Goal: Transaction & Acquisition: Purchase product/service

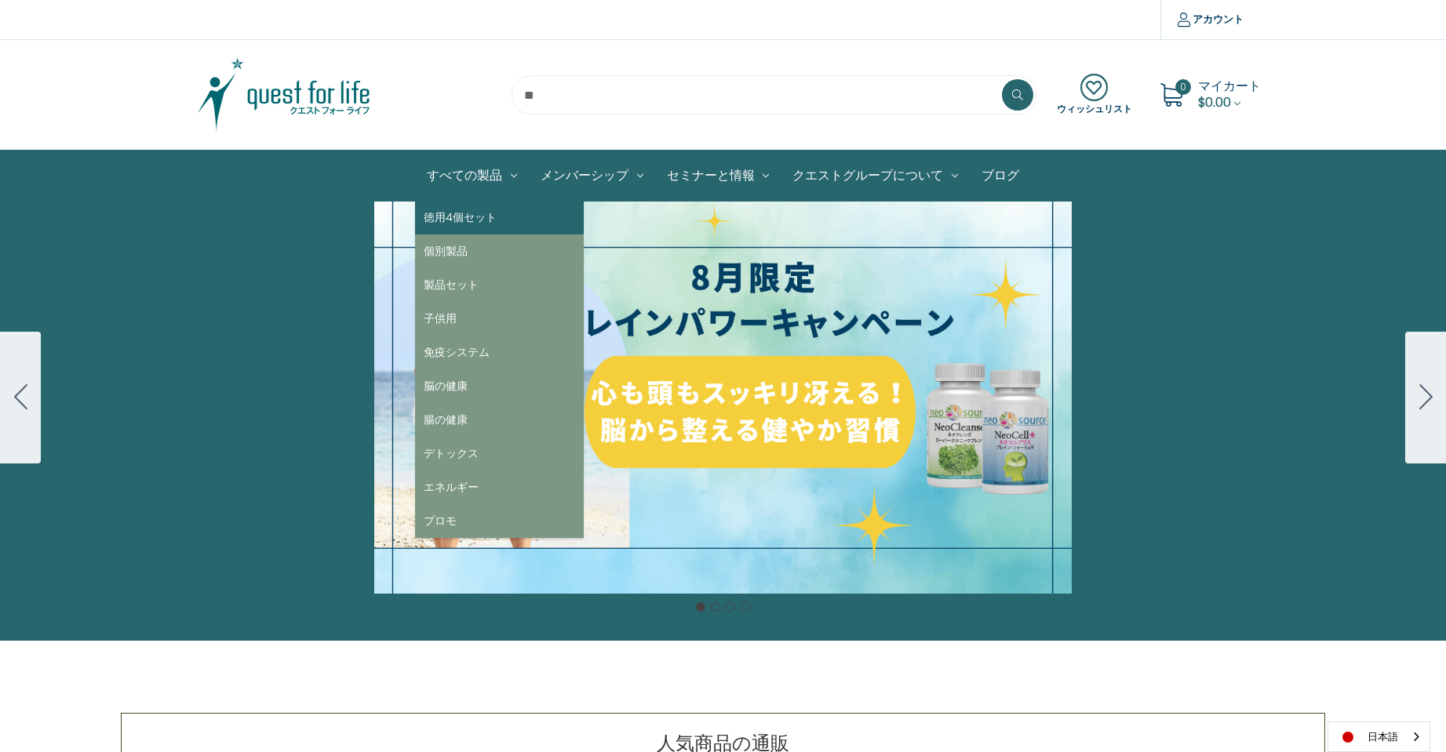
click at [451, 222] on link "徳用4個セット" at bounding box center [499, 218] width 169 height 34
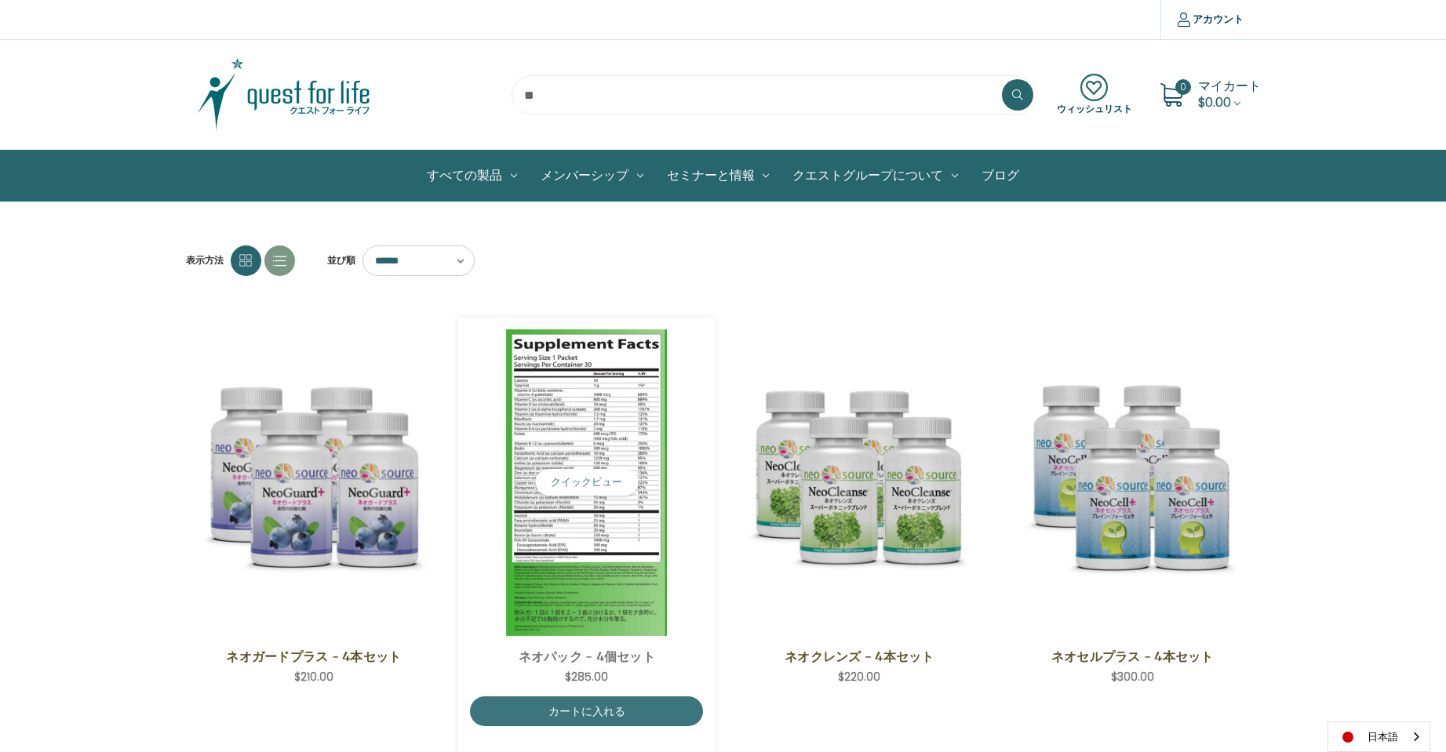
scroll to position [78, 0]
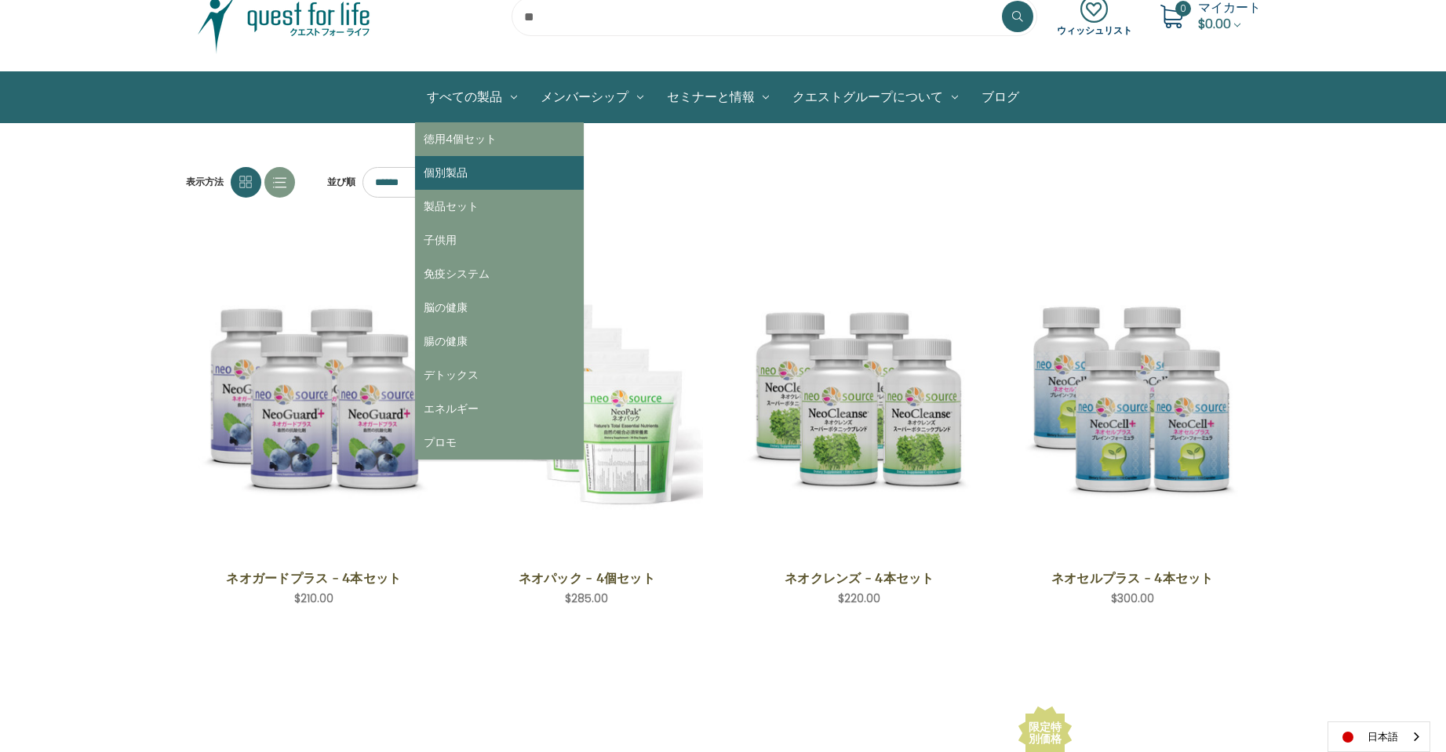
click at [453, 167] on link "個別製品" at bounding box center [499, 173] width 169 height 34
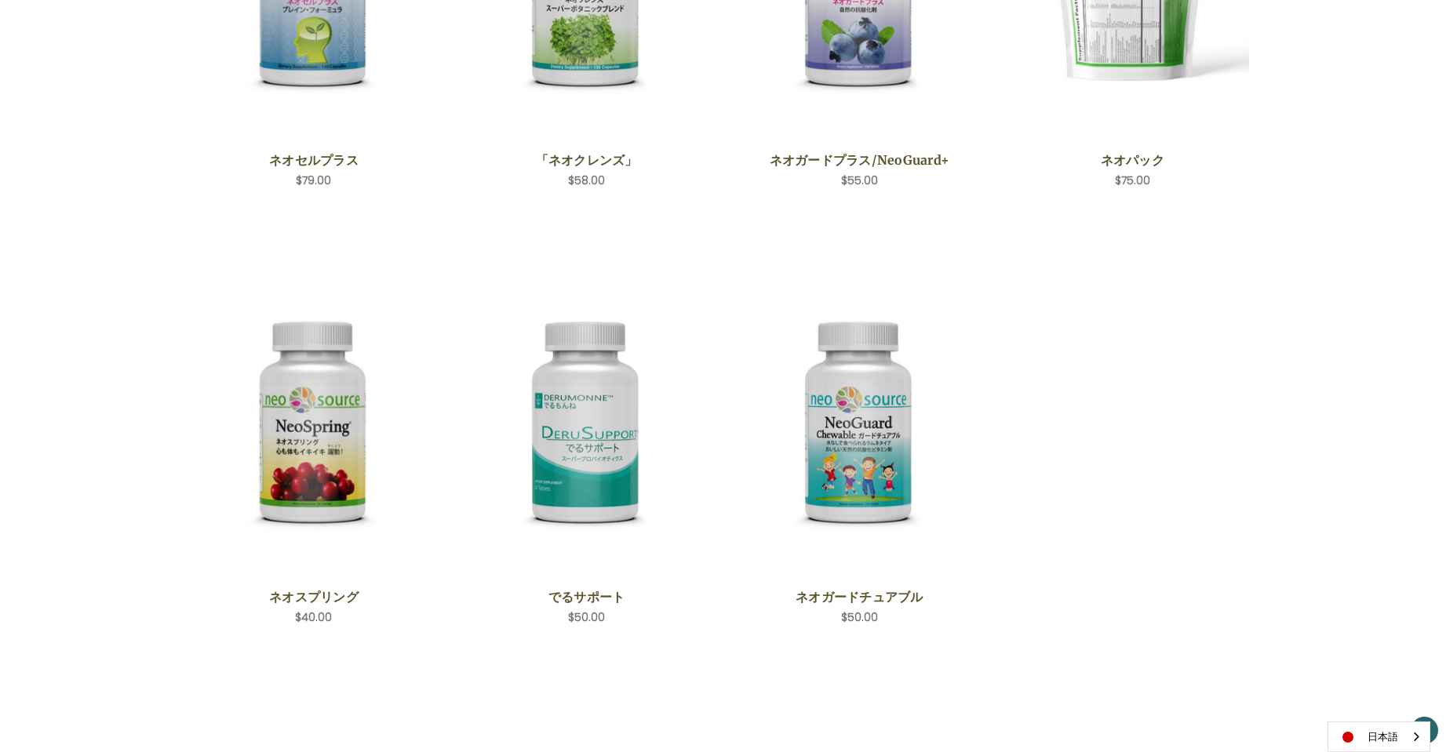
scroll to position [628, 0]
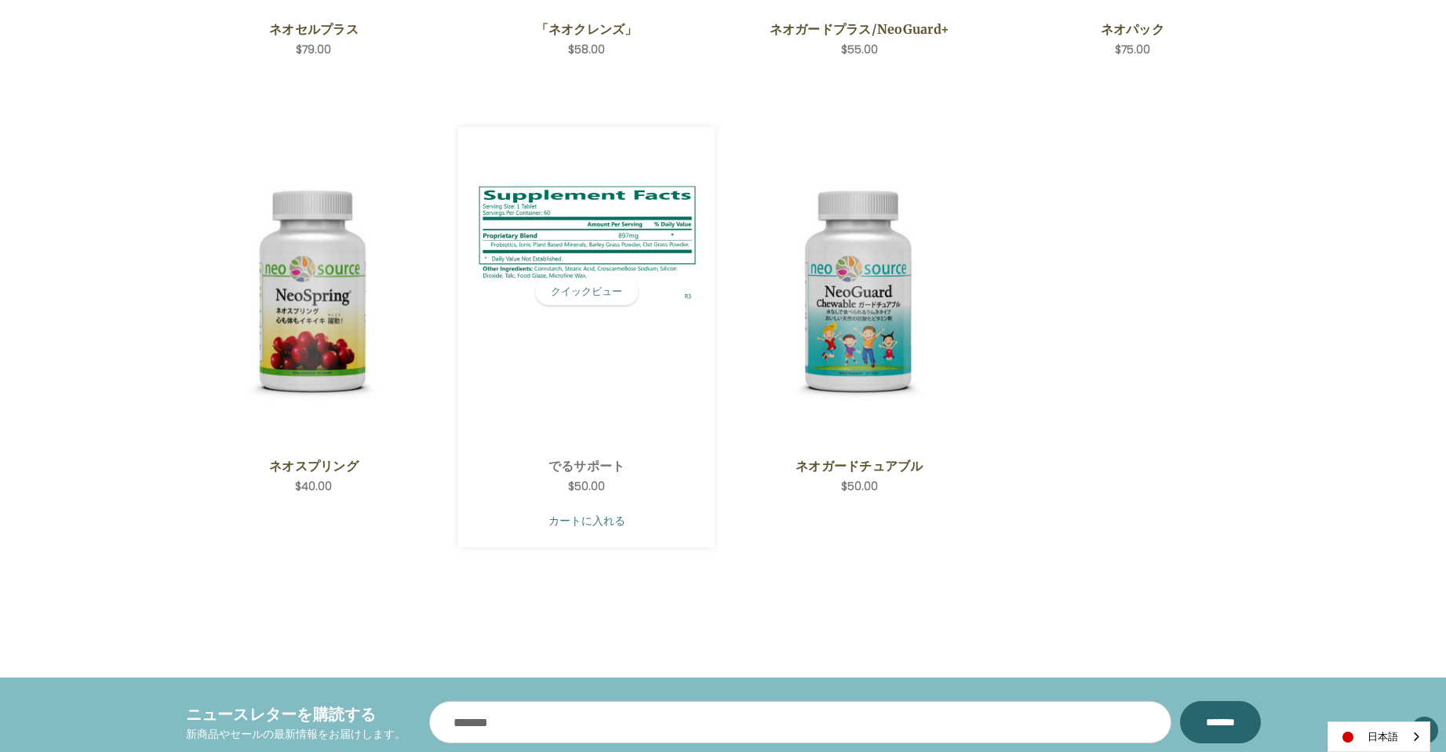
click at [584, 511] on link "カートに入れる" at bounding box center [586, 521] width 233 height 30
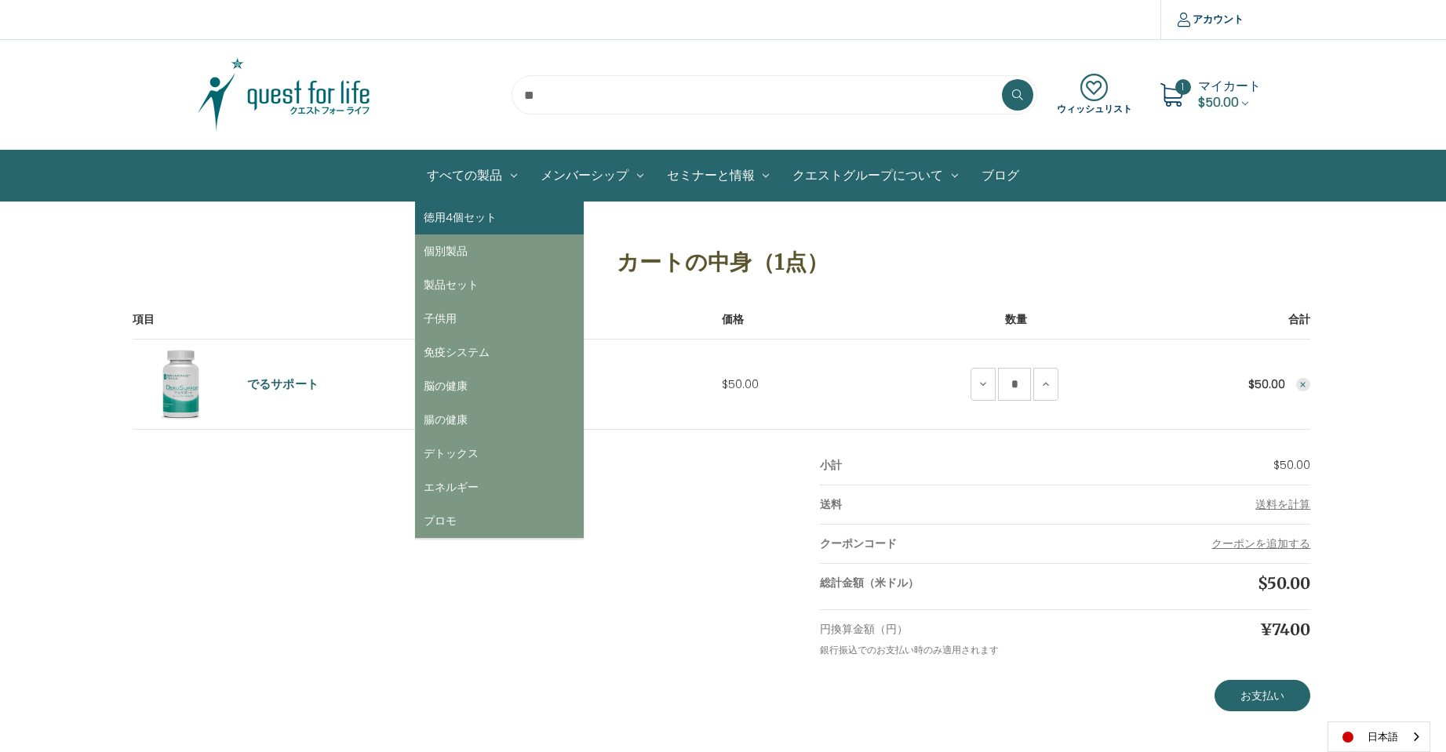
click at [458, 210] on link "徳用4個セット" at bounding box center [499, 218] width 169 height 34
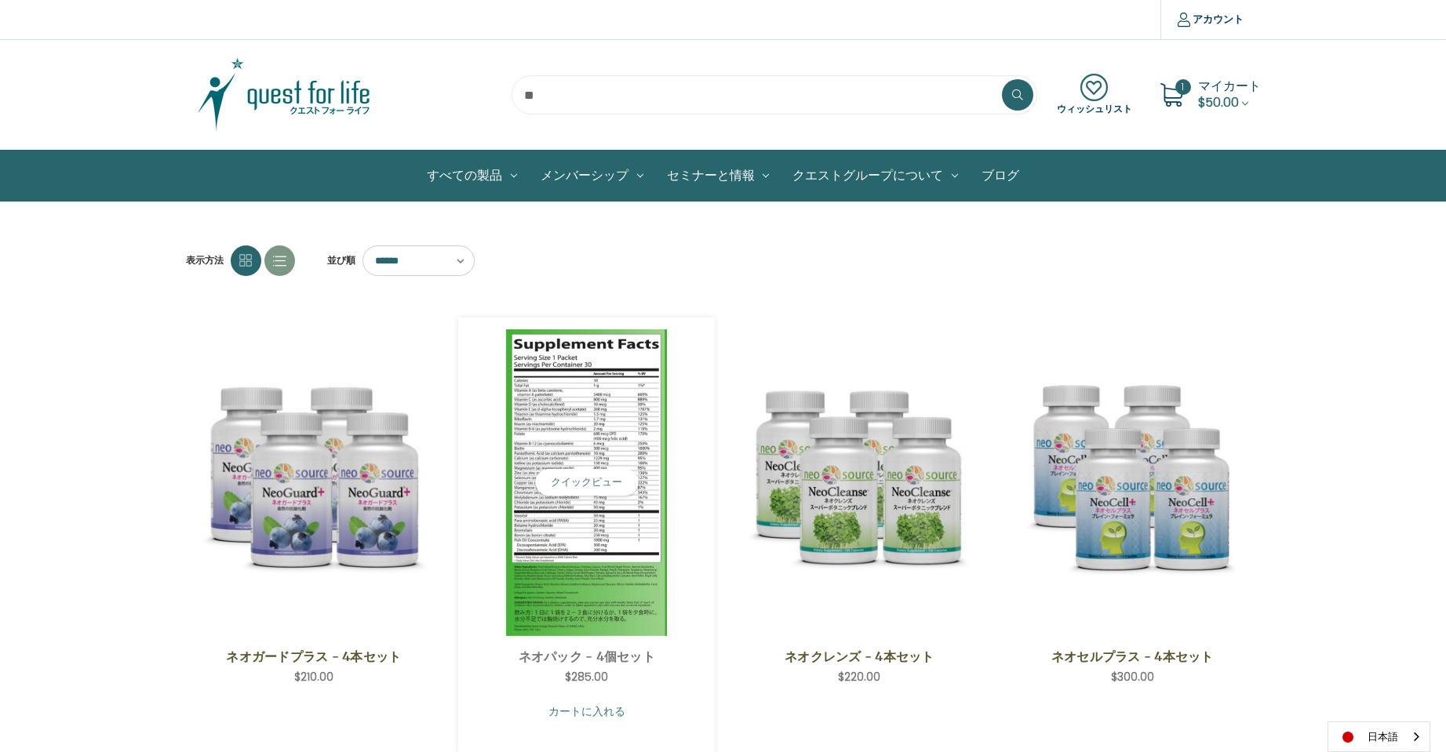
click at [581, 708] on link "カートに入れる" at bounding box center [586, 712] width 233 height 30
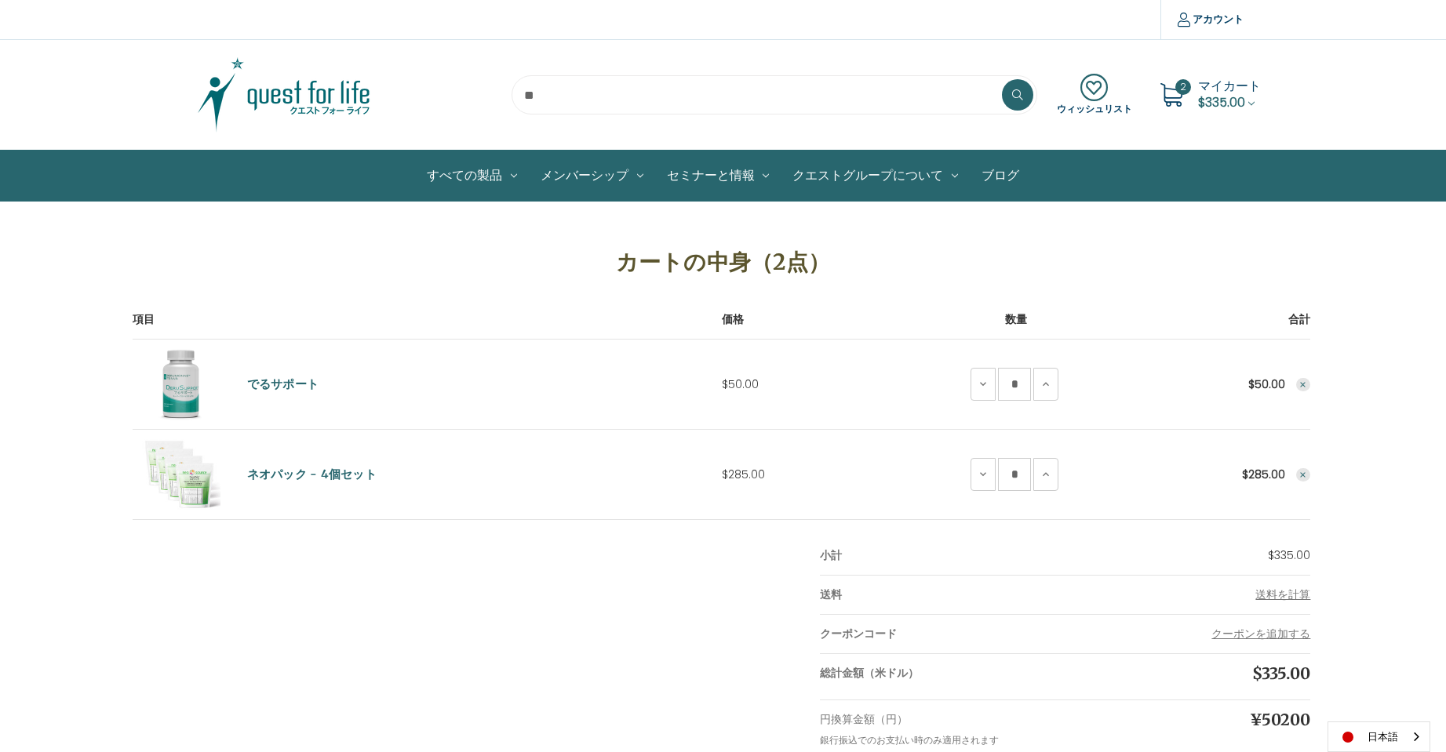
click at [282, 99] on img at bounding box center [284, 95] width 196 height 78
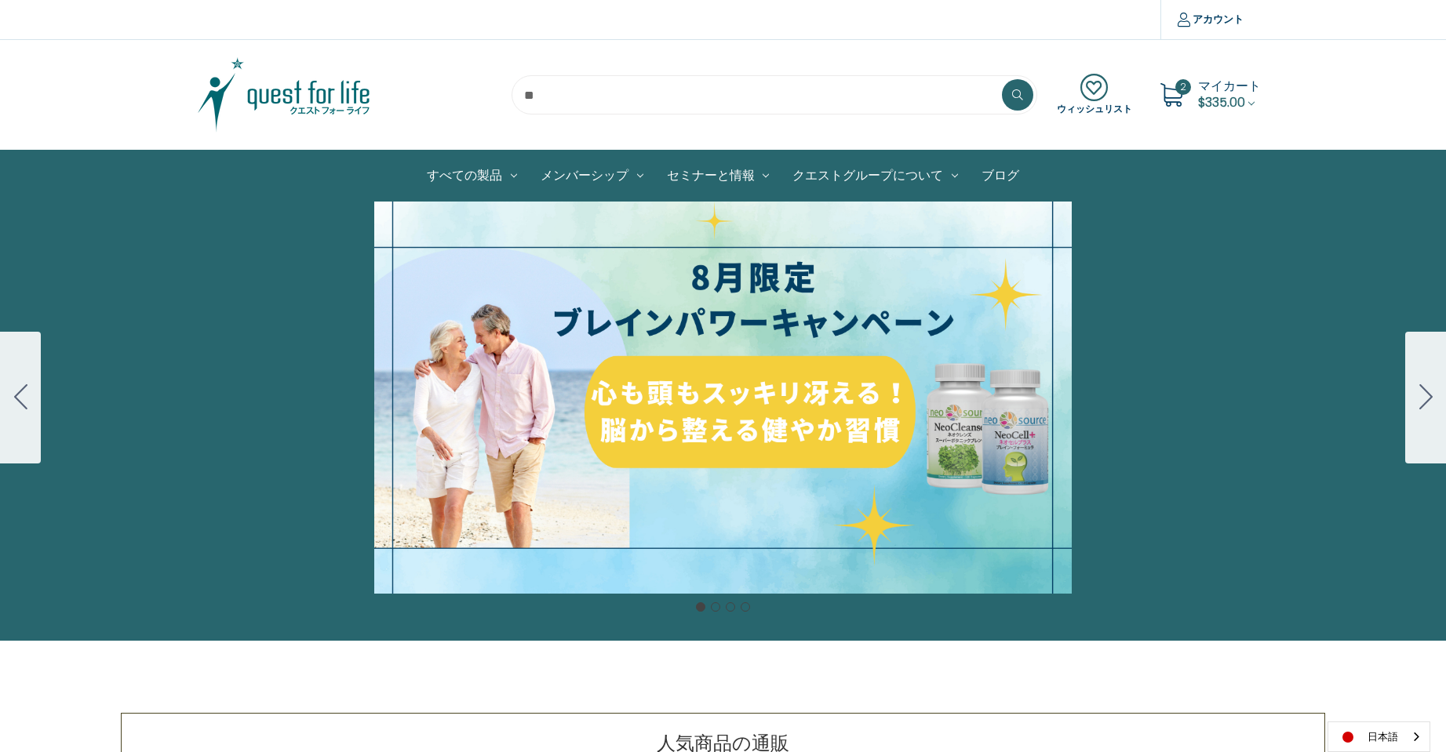
click at [336, 99] on img at bounding box center [284, 95] width 196 height 78
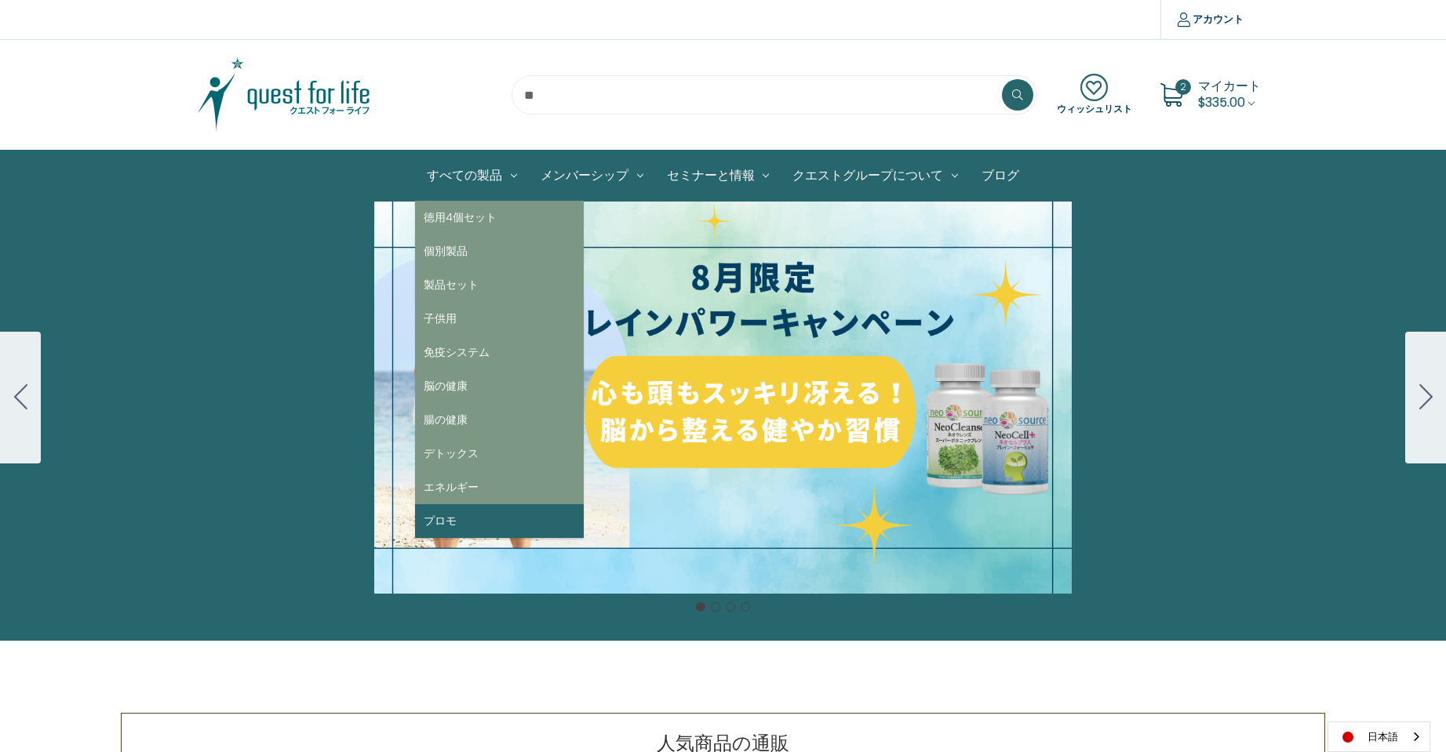
click at [469, 531] on link "プロモ" at bounding box center [499, 521] width 169 height 34
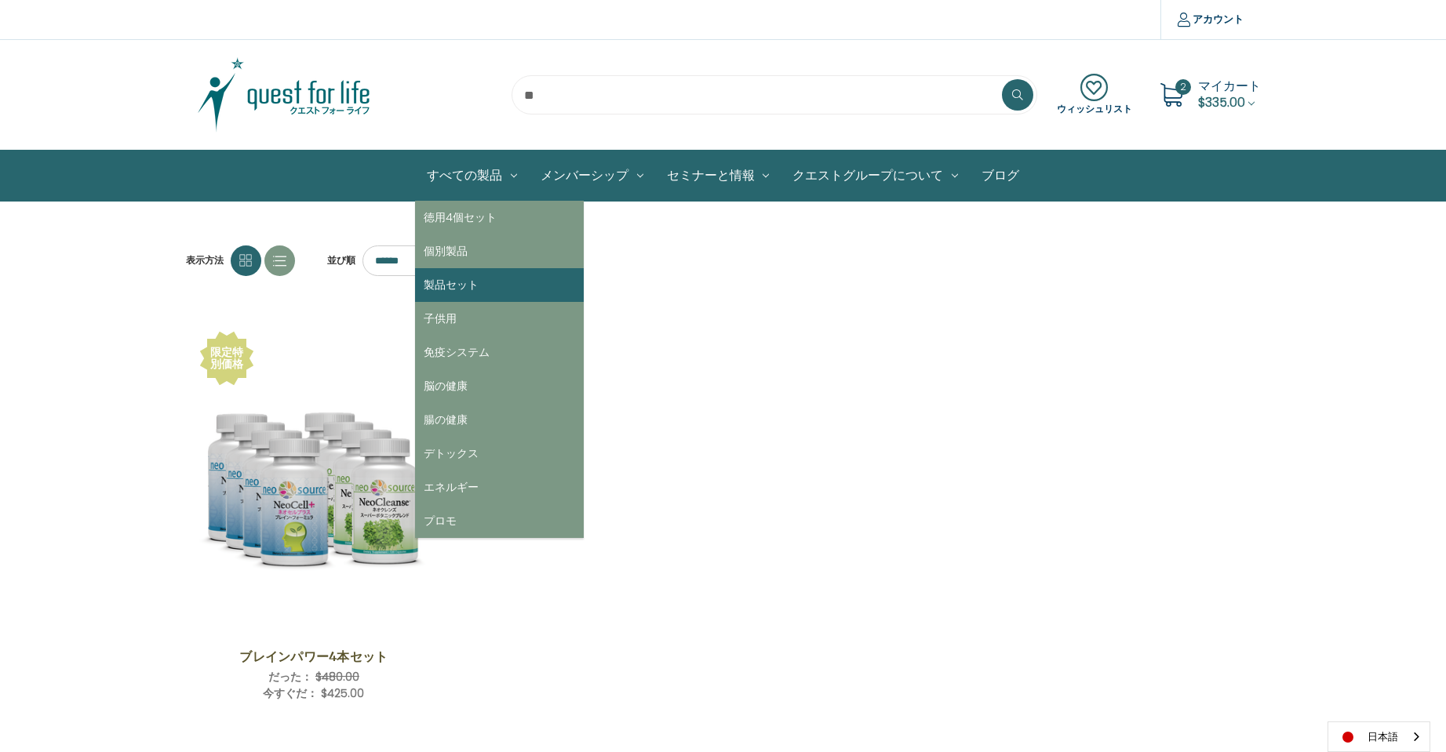
click at [453, 285] on link "製品セット" at bounding box center [499, 285] width 169 height 34
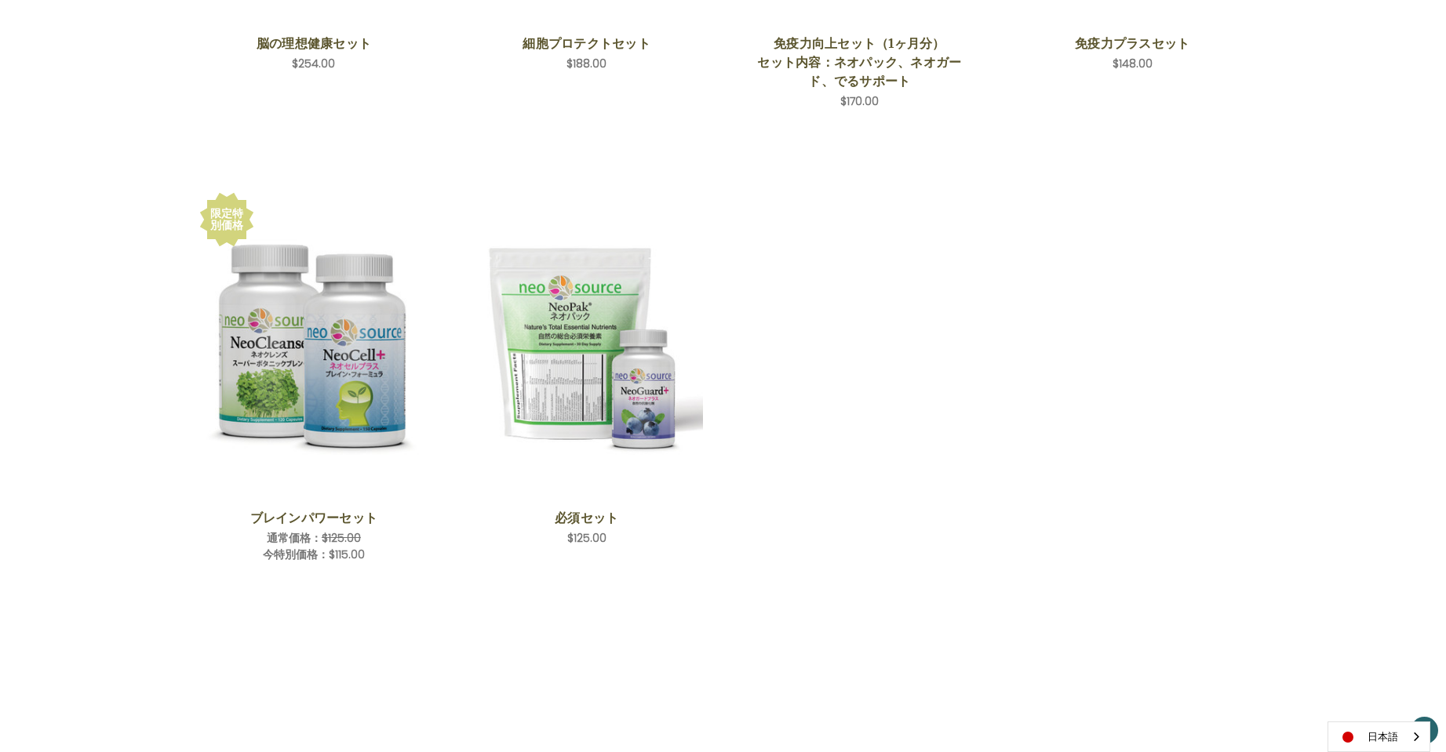
scroll to position [628, 0]
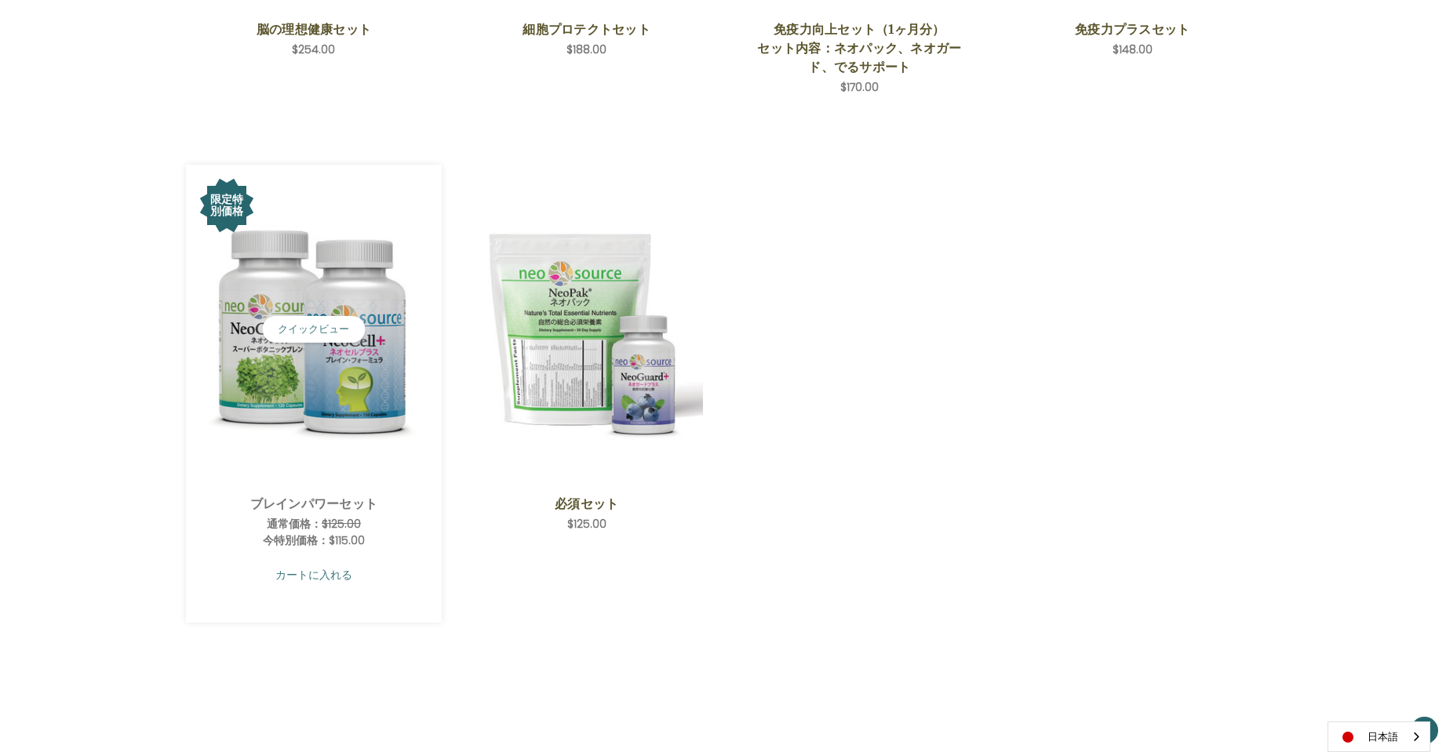
click at [339, 573] on link "カートに入れる" at bounding box center [314, 575] width 233 height 30
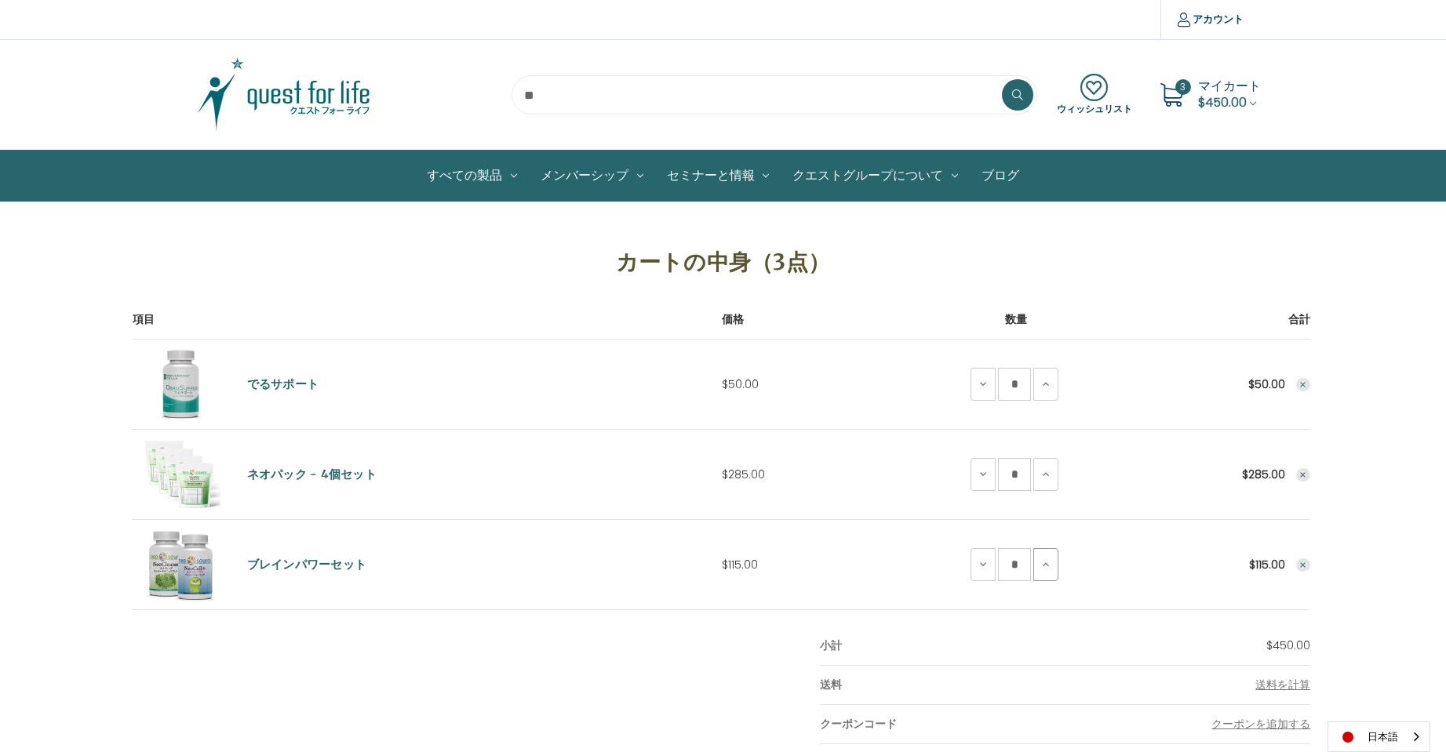
click at [1041, 562] on icon at bounding box center [1045, 565] width 13 height 13
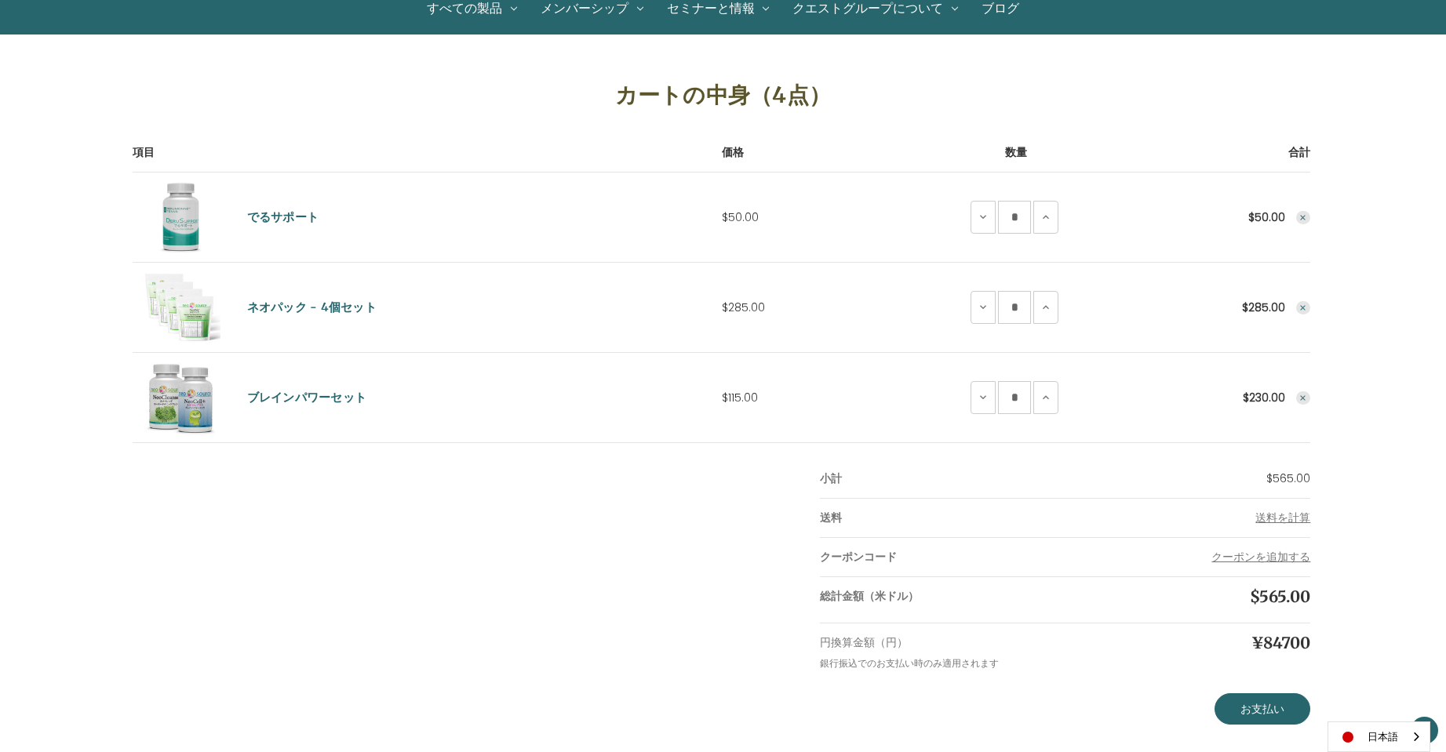
scroll to position [157, 0]
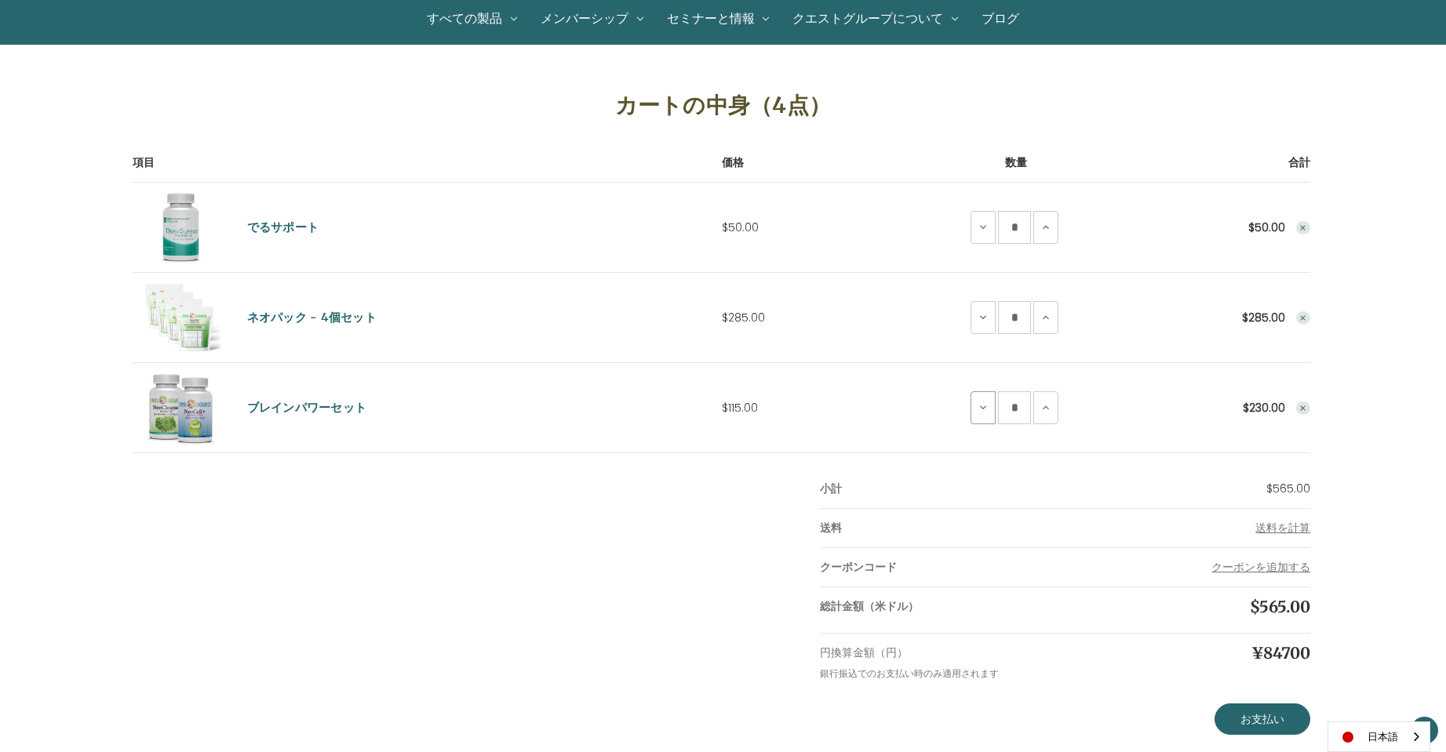
click at [985, 411] on icon at bounding box center [983, 408] width 13 height 13
click at [1047, 409] on icon at bounding box center [1045, 408] width 13 height 13
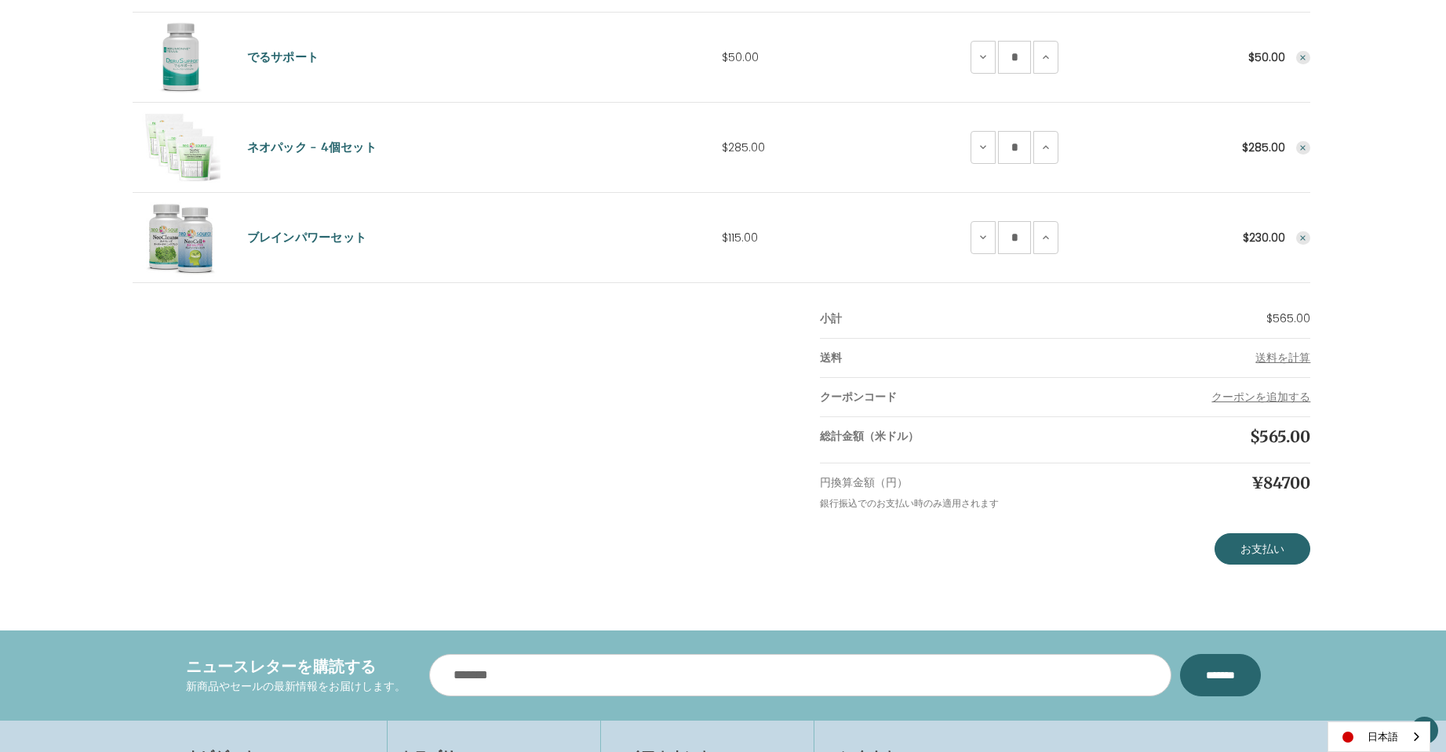
scroll to position [314, 0]
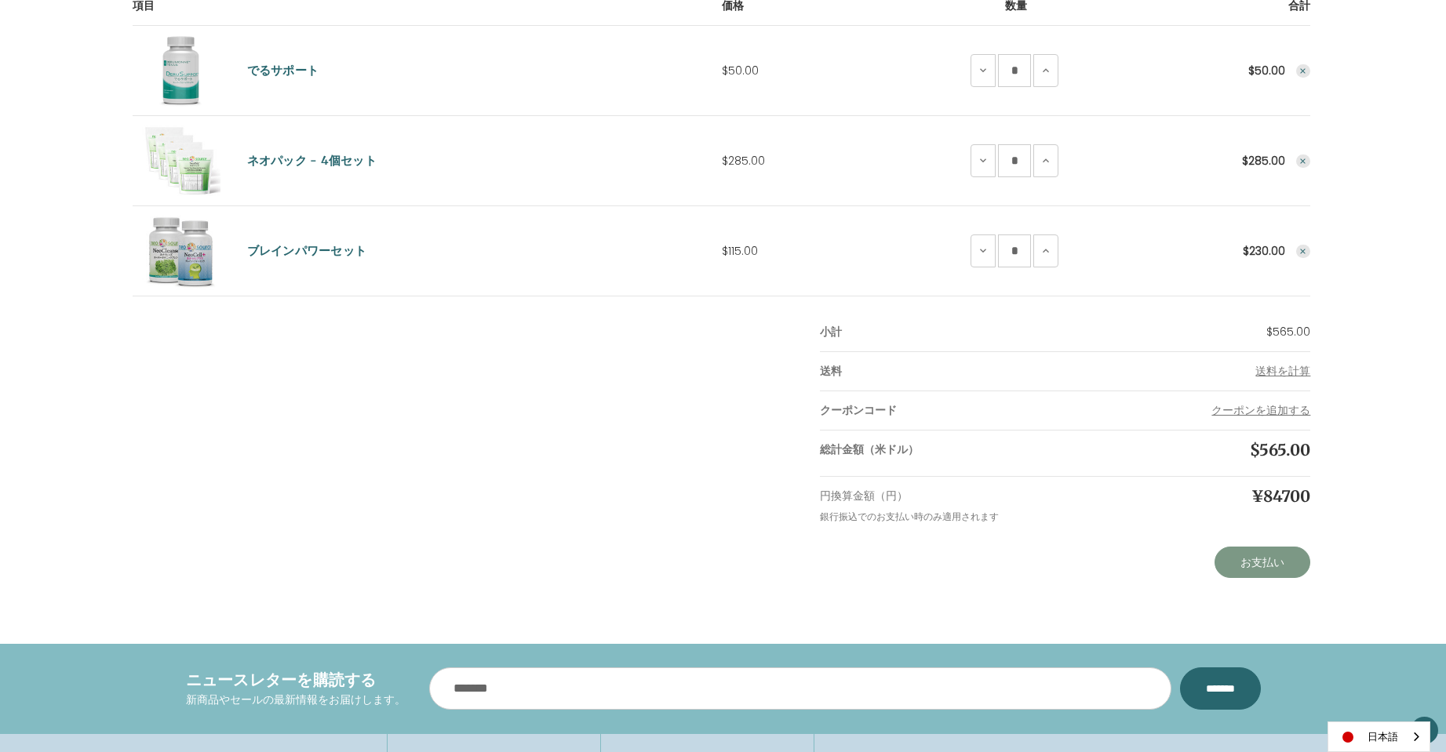
click at [1265, 568] on link "お支払い" at bounding box center [1262, 562] width 96 height 31
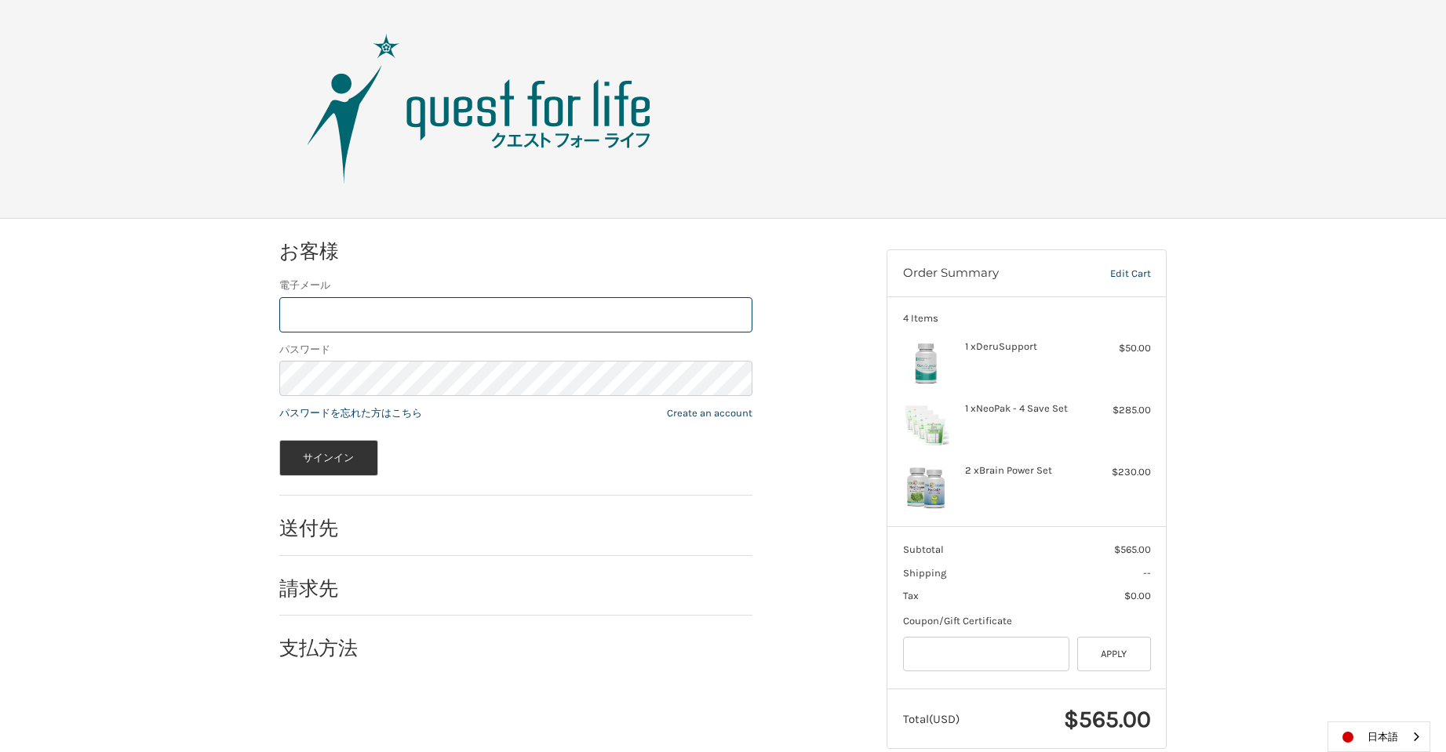
click at [459, 313] on input "電子メール" at bounding box center [515, 314] width 473 height 35
type input "**********"
click at [332, 460] on button "サインイン" at bounding box center [328, 458] width 99 height 36
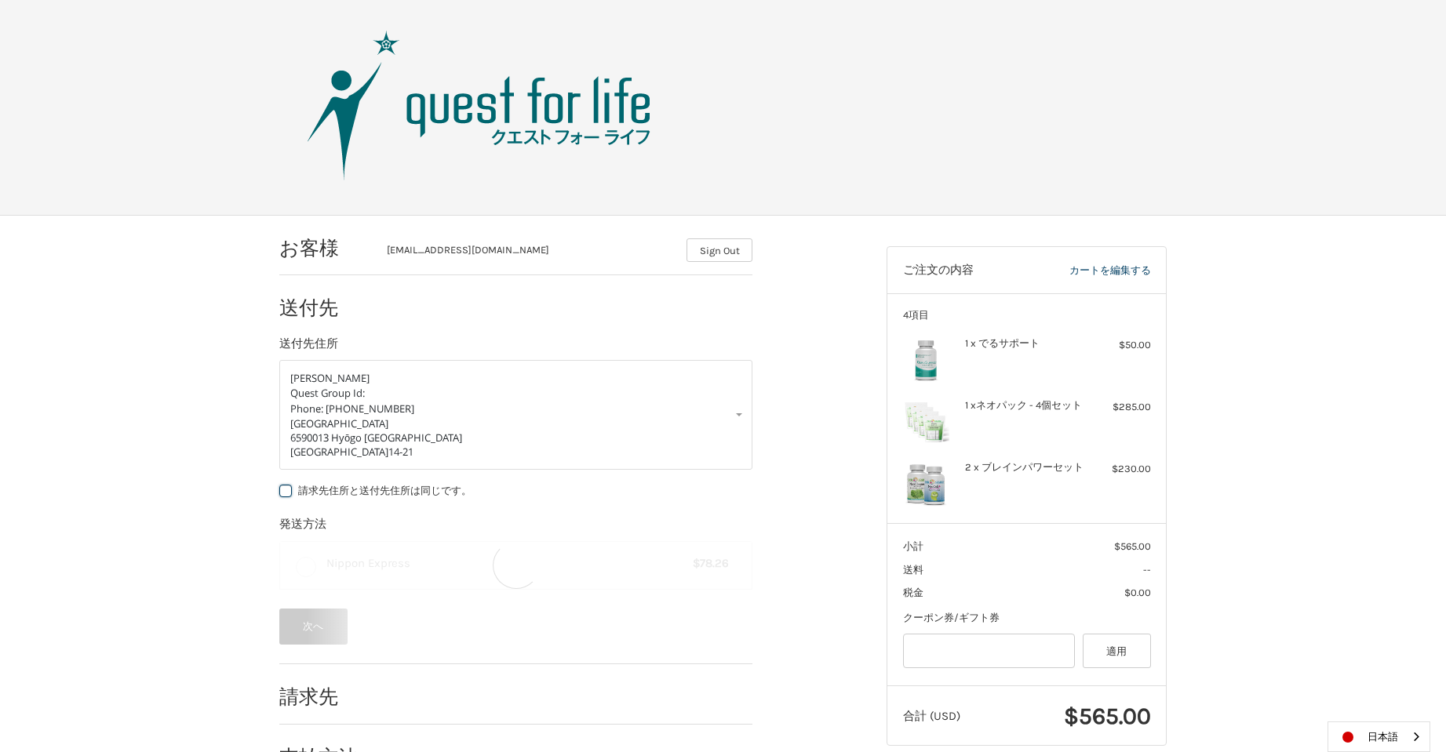
scroll to position [27, 0]
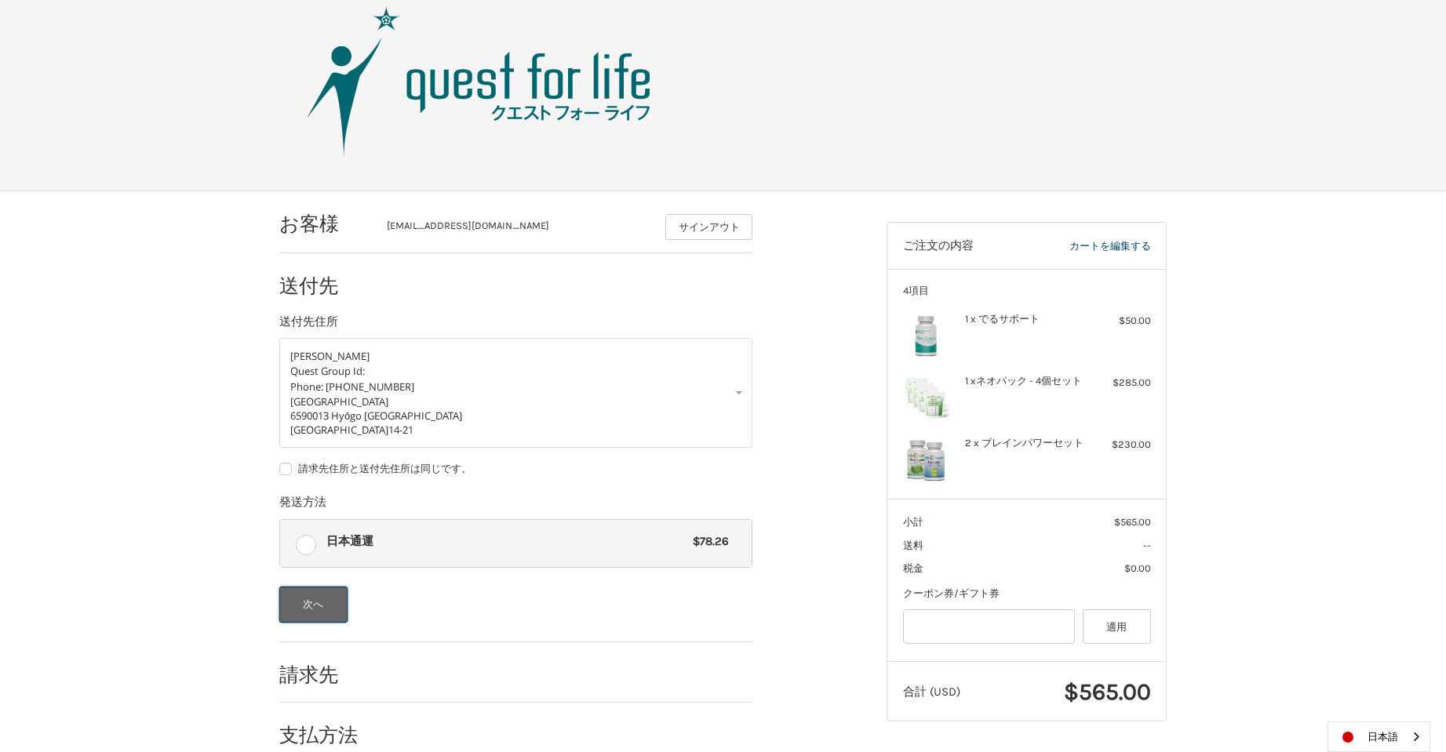
click at [307, 613] on button "次へ" at bounding box center [313, 605] width 68 height 36
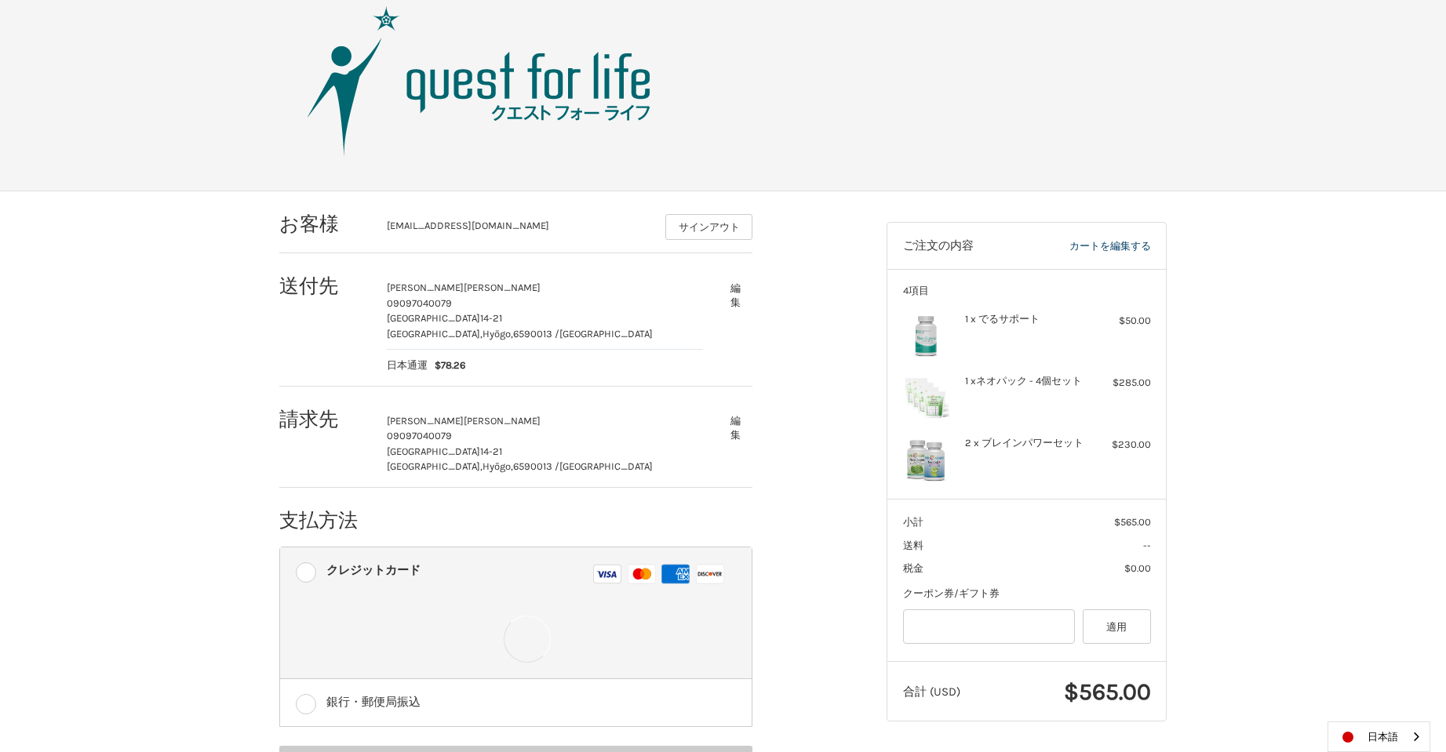
scroll to position [103, 0]
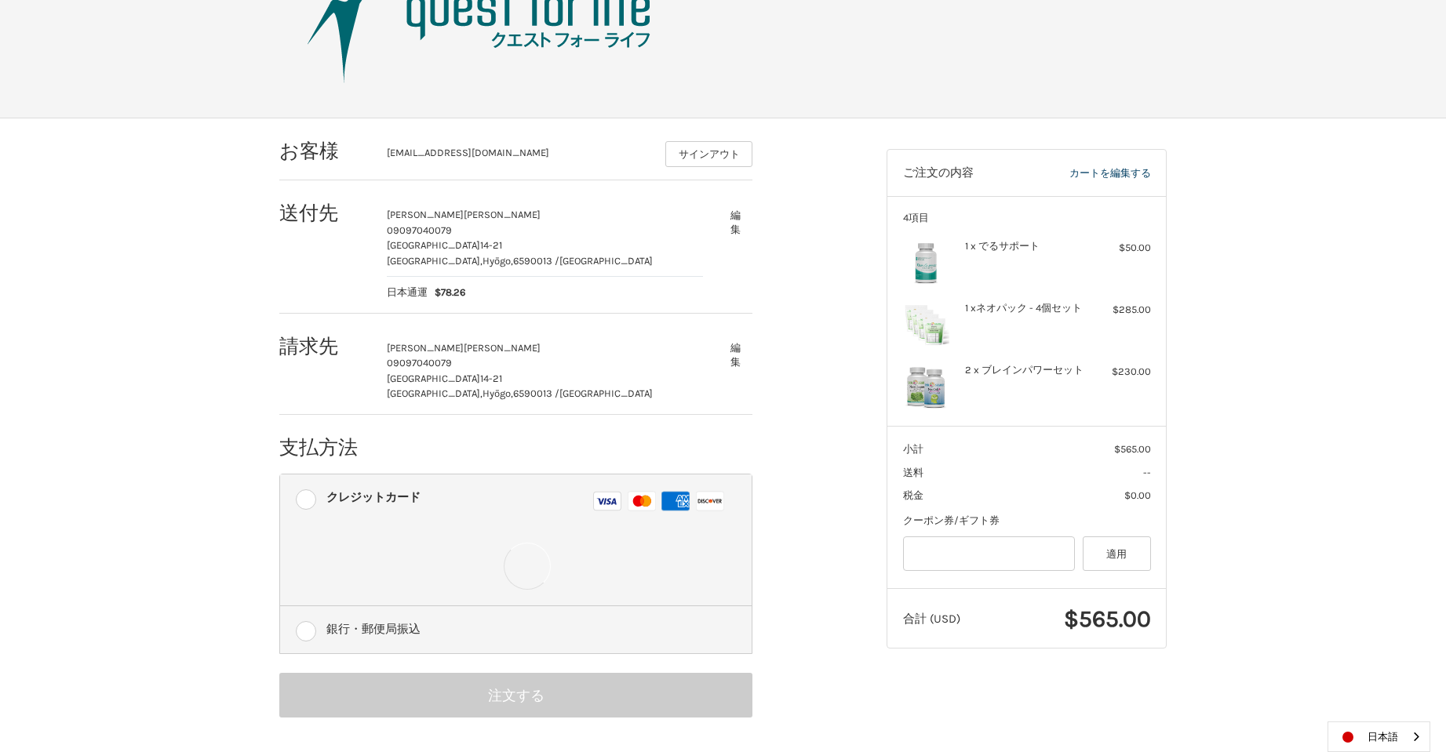
click at [311, 628] on label "銀行・郵便局振込" at bounding box center [515, 629] width 471 height 47
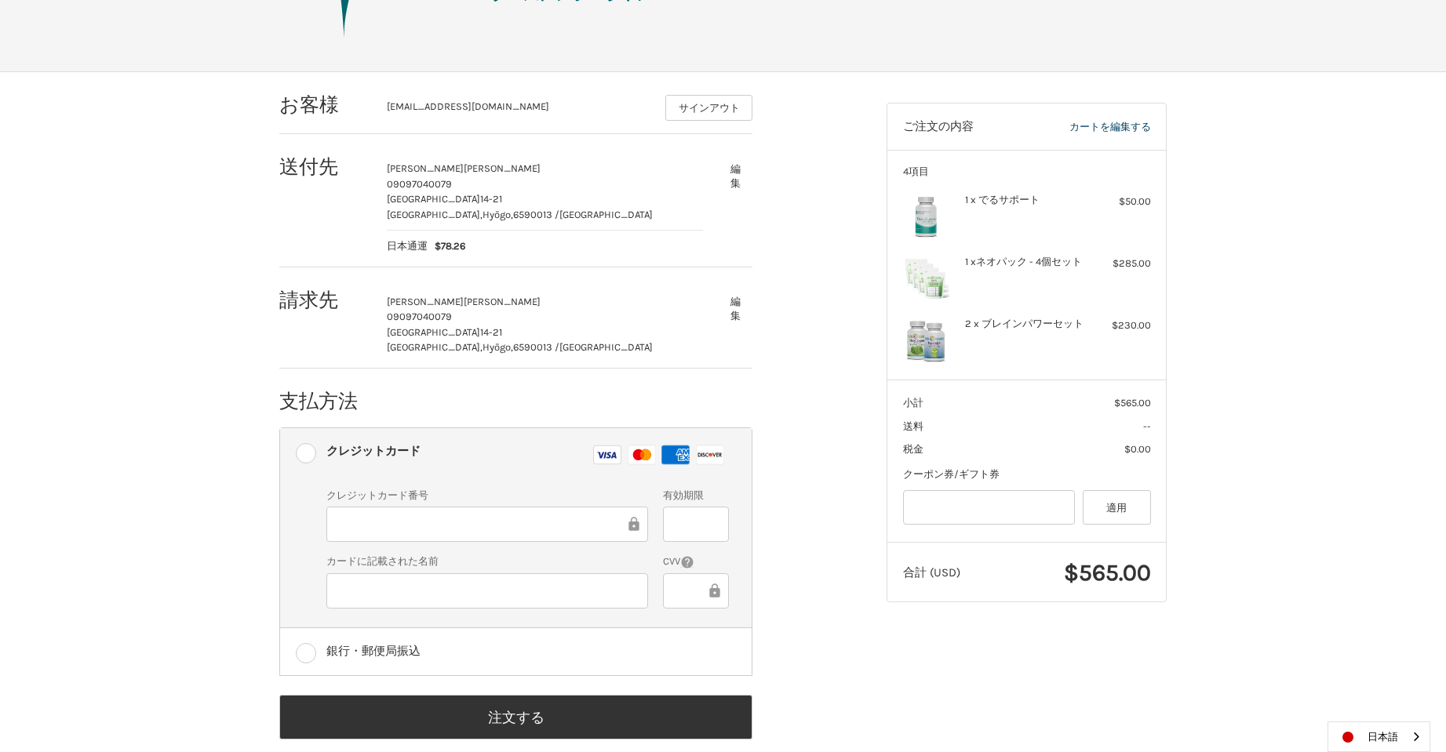
scroll to position [171, 0]
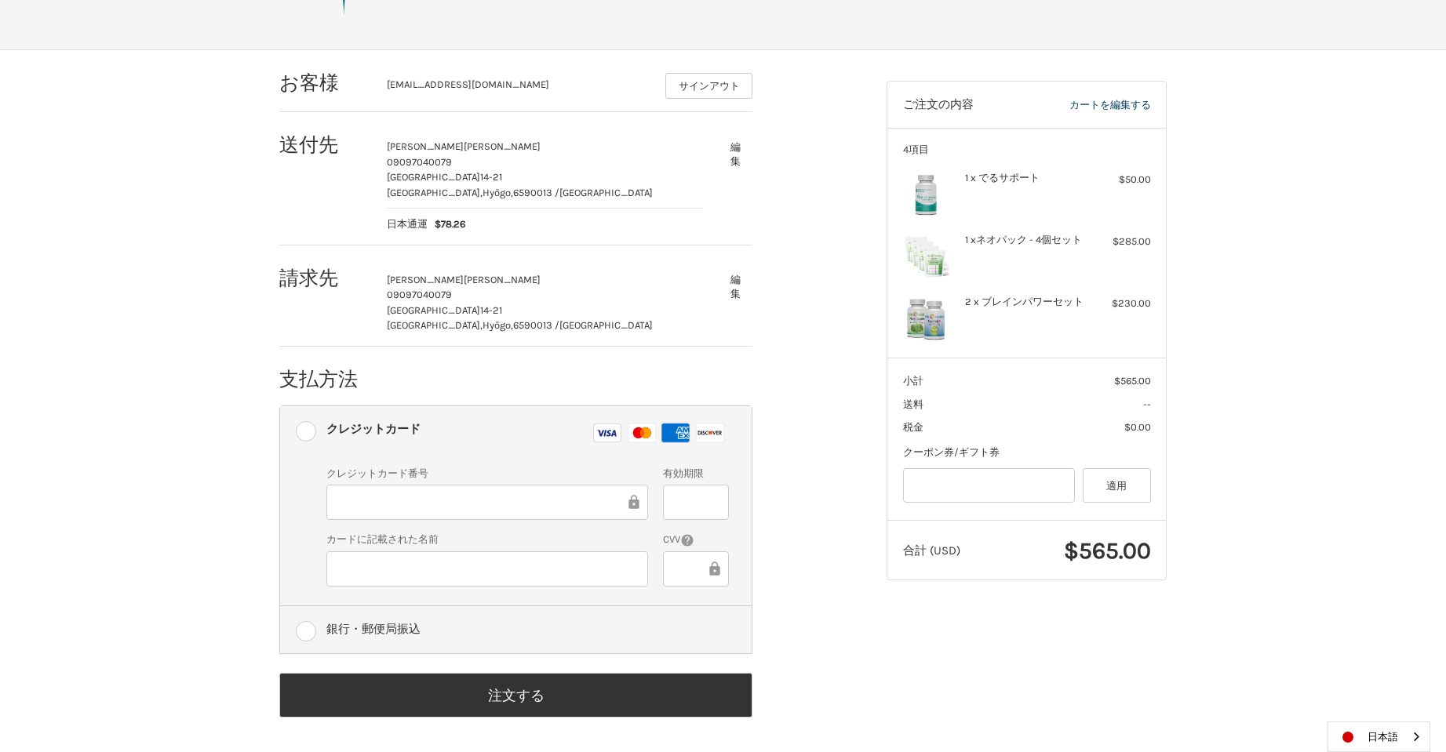
click at [303, 632] on label "銀行・郵便局振込" at bounding box center [515, 629] width 471 height 47
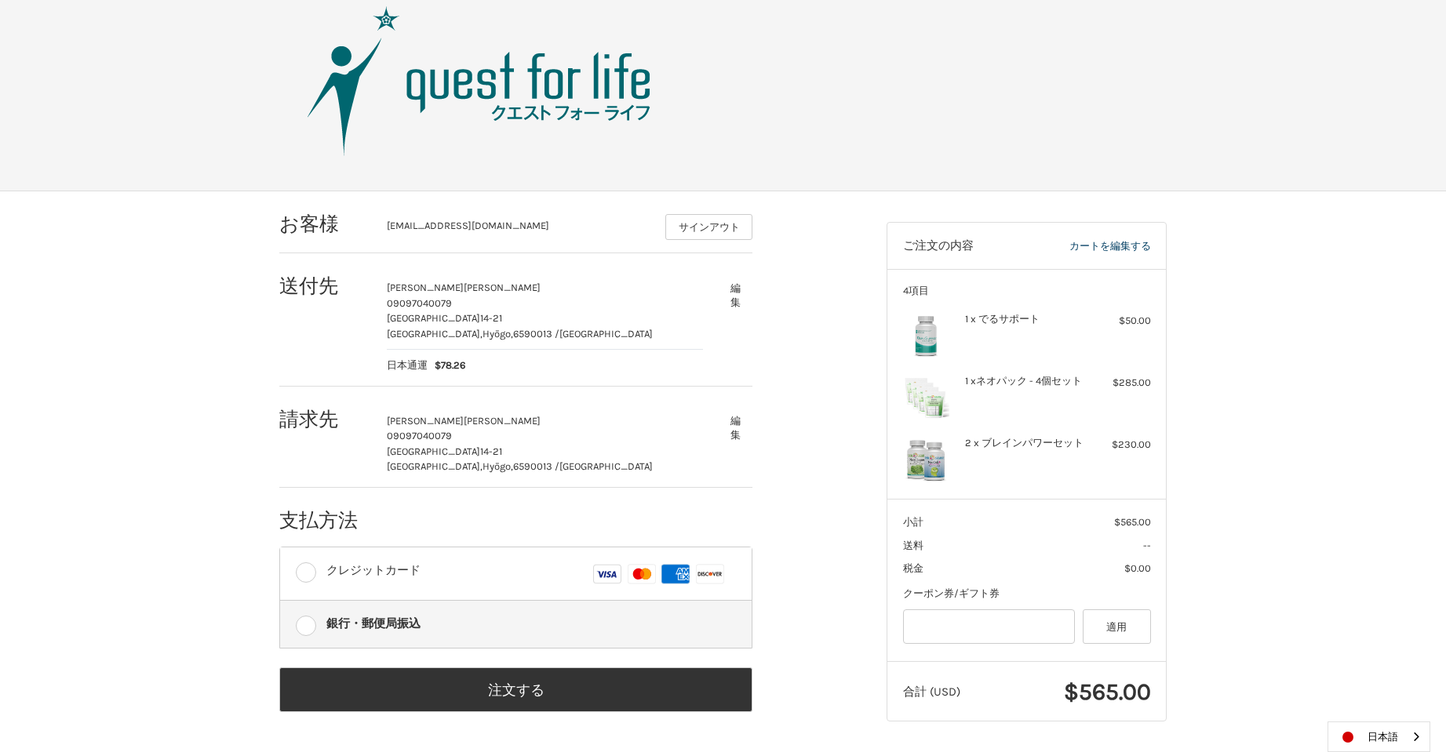
scroll to position [27, 0]
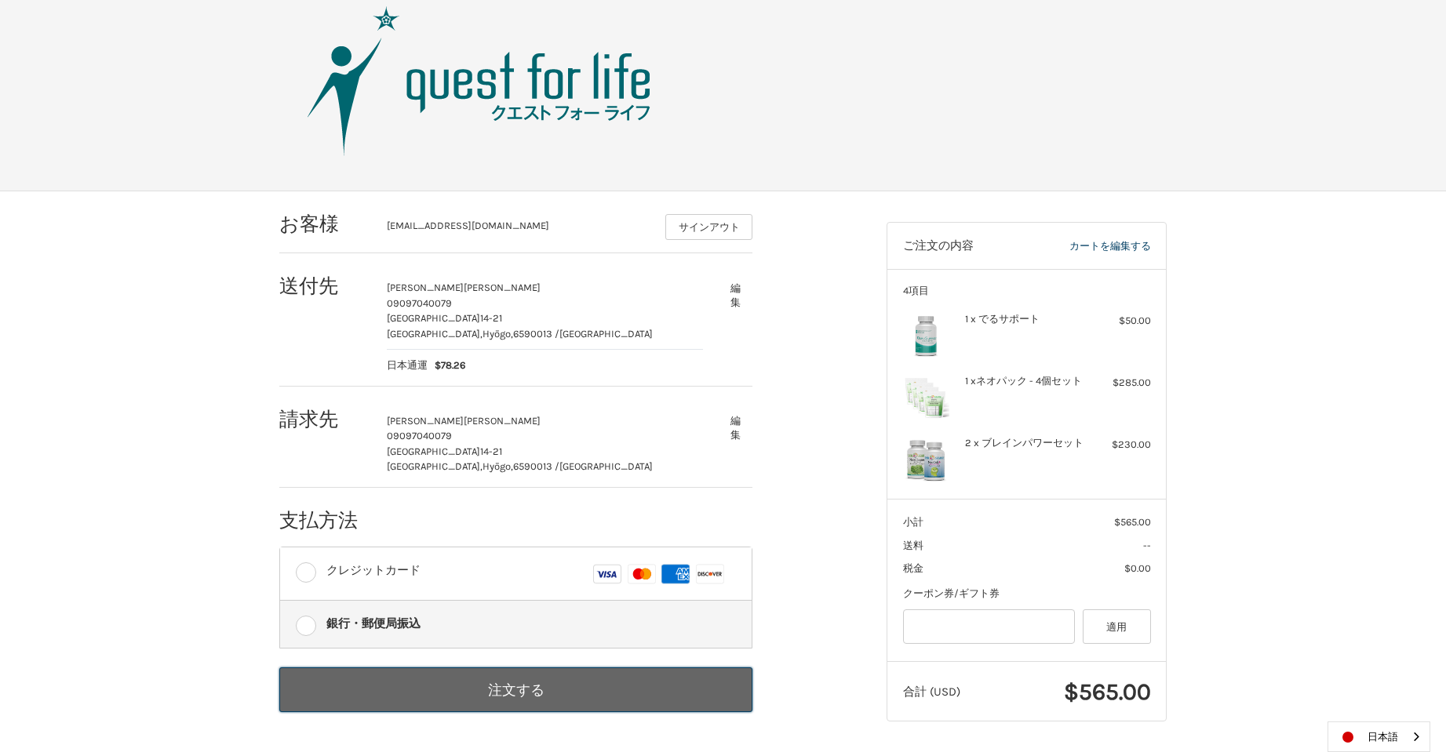
click at [549, 699] on button "注文する" at bounding box center [515, 690] width 473 height 45
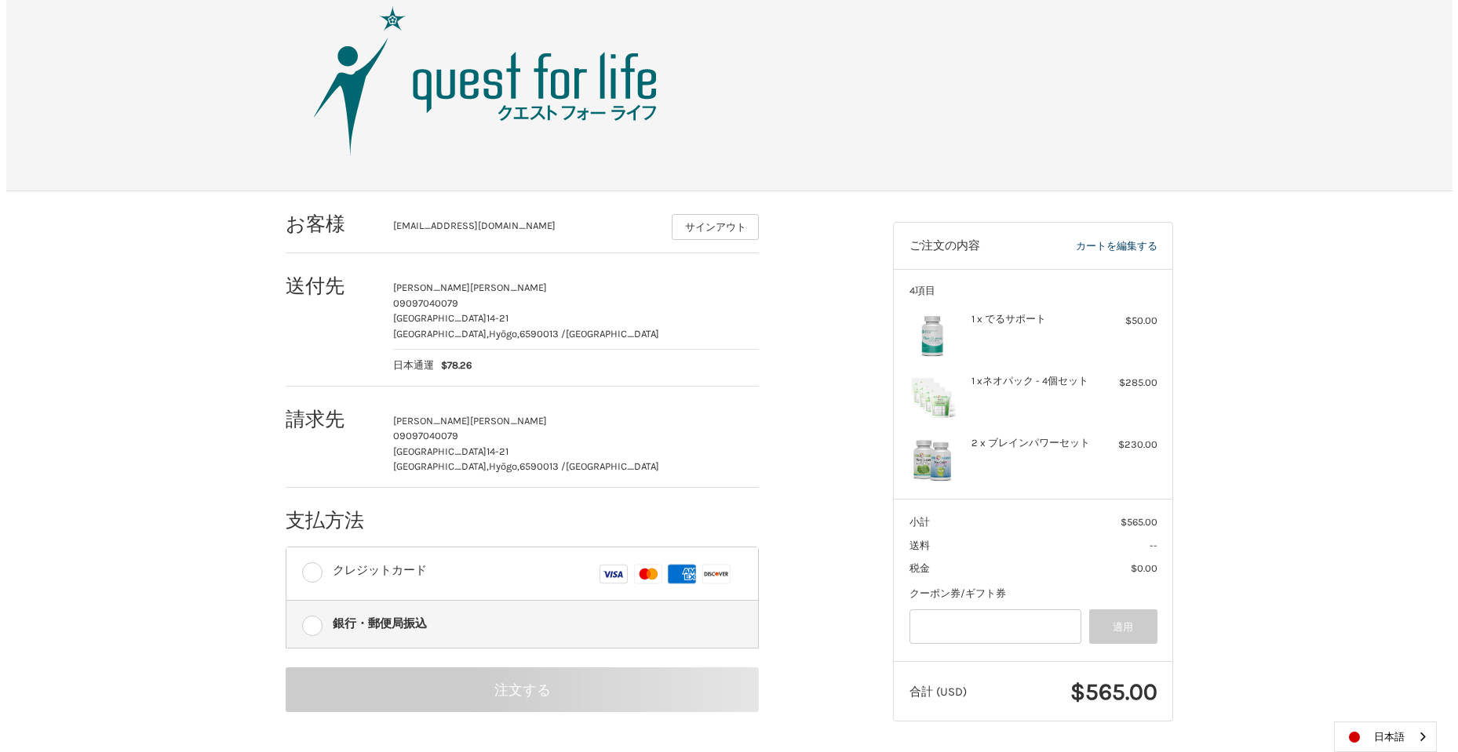
scroll to position [0, 0]
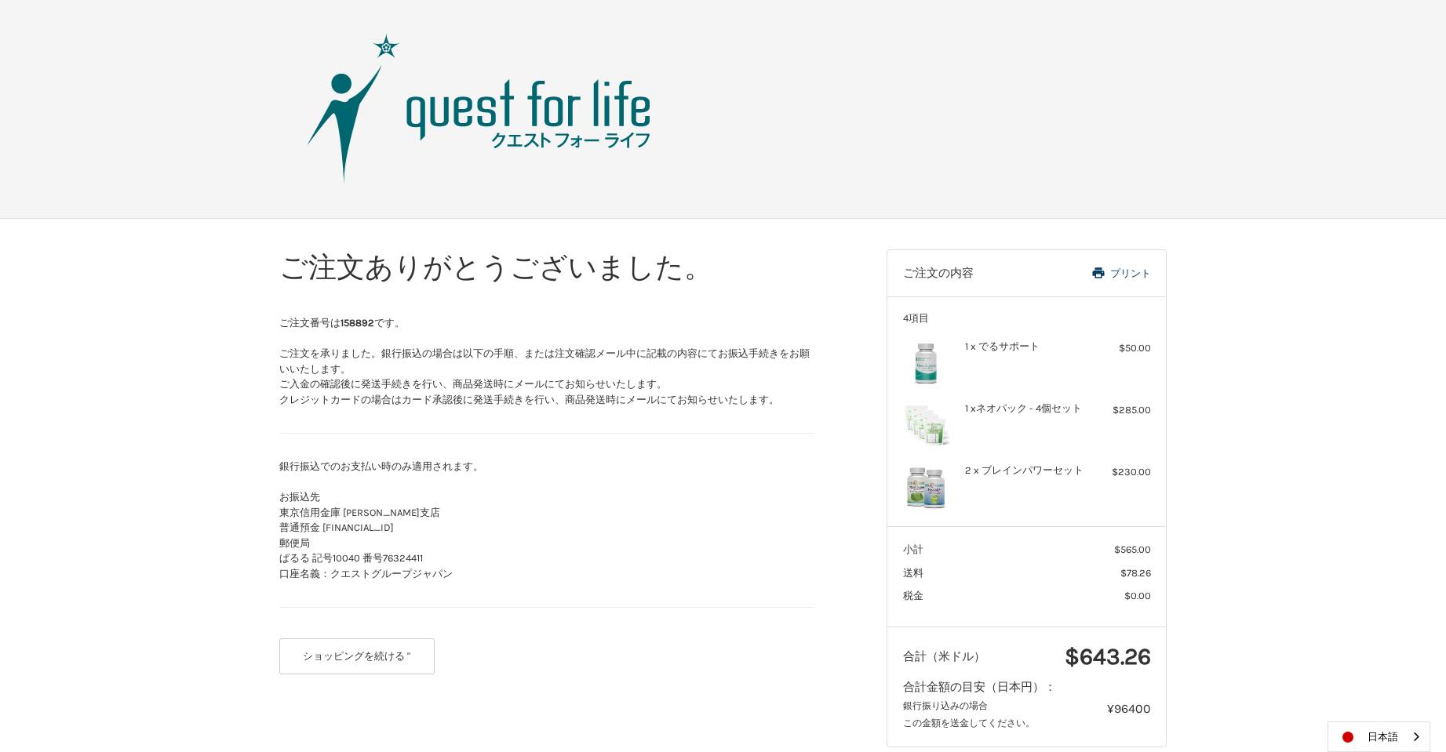
scroll to position [26, 0]
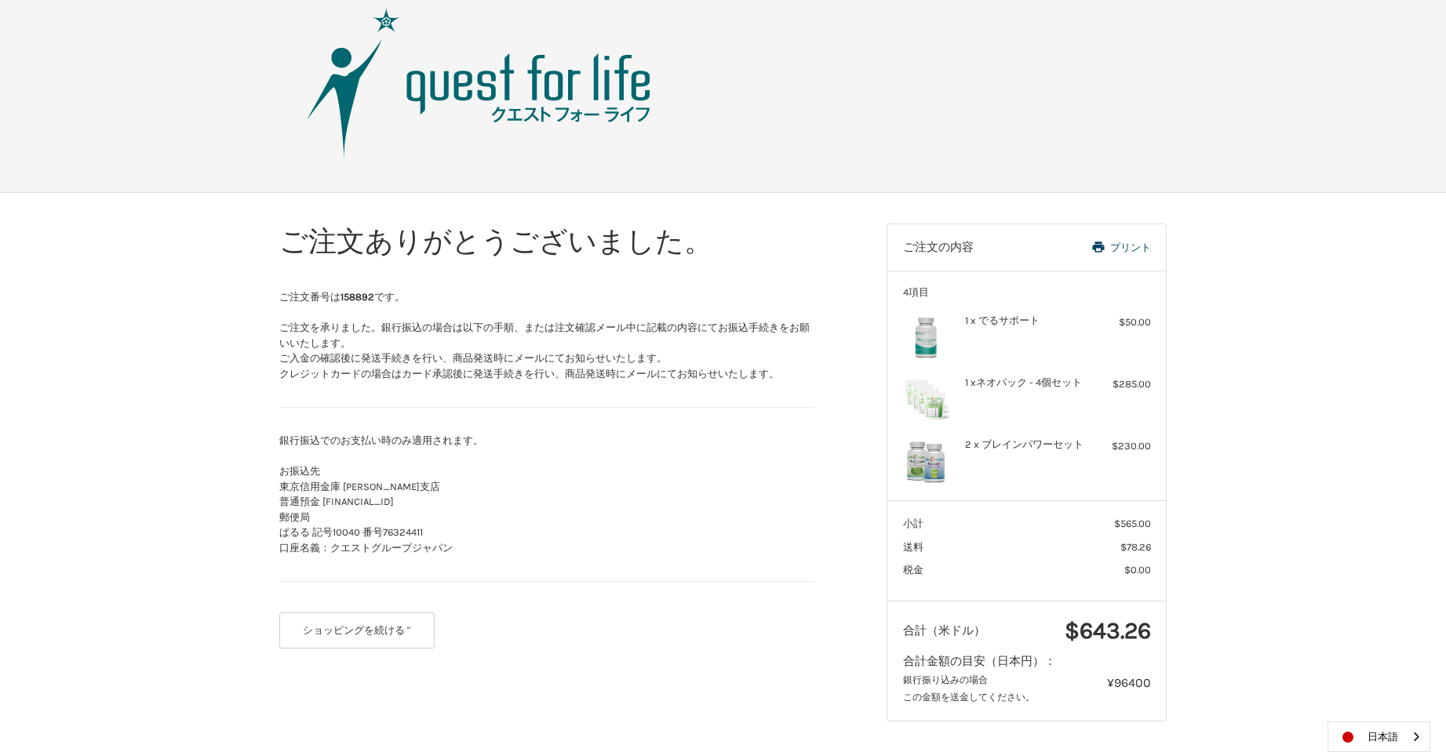
drag, startPoint x: 280, startPoint y: 484, endPoint x: 499, endPoint y: 556, distance: 230.5
click at [499, 556] on section "銀行振込でのお支払い時のみ適用されます。 お振込先 東京信用金庫 [PERSON_NAME]支店 普通預金 [FINANCIAL_ID] 郵便局 ぱるる 記号…" at bounding box center [546, 507] width 534 height 149
copy div "東京信用金庫 [PERSON_NAME]支店 普通預金 [FINANCIAL_ID] 郵便局 ぱるる 記号10040 番号[FINANCIAL_ID] 口座名…"
drag, startPoint x: 1115, startPoint y: 684, endPoint x: 1149, endPoint y: 685, distance: 34.5
click at [1149, 685] on span "¥96400" at bounding box center [1129, 682] width 44 height 15
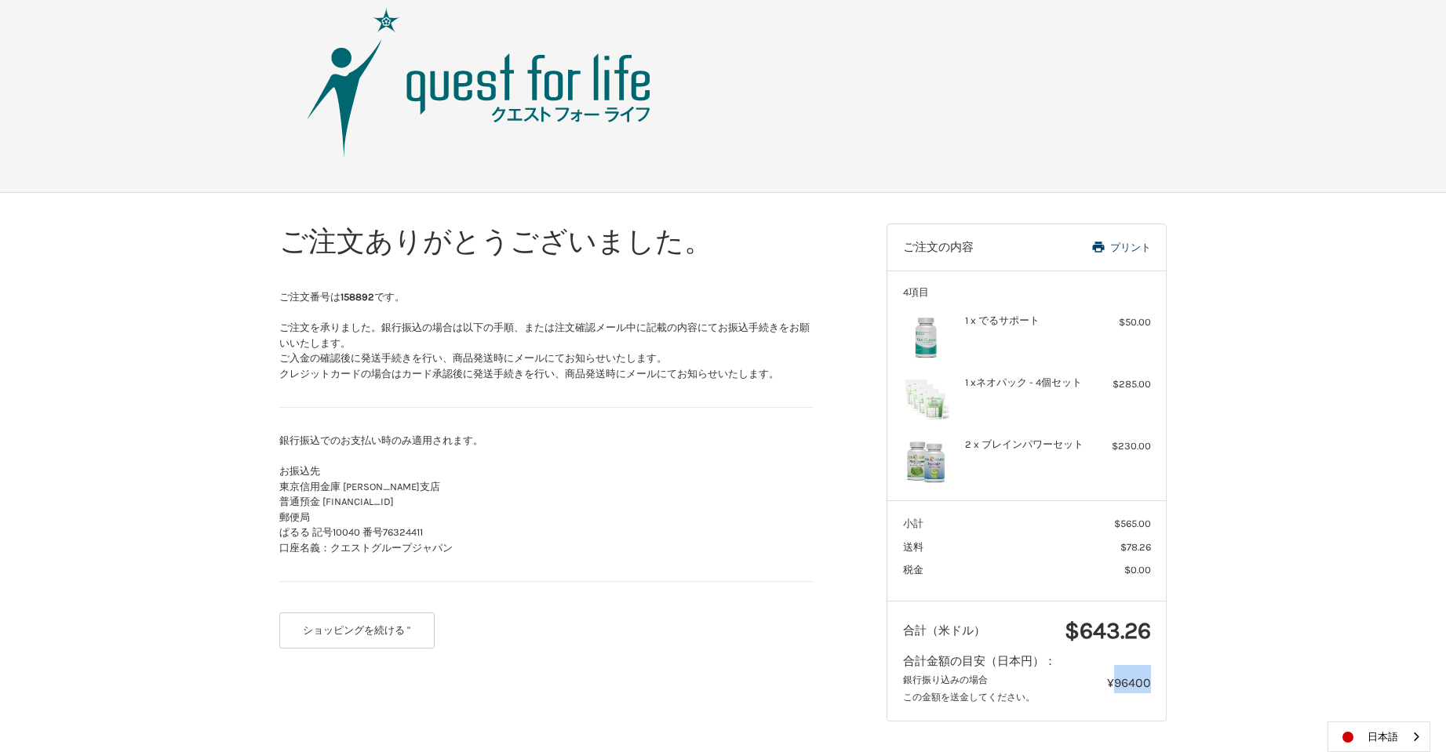
copy span "96400"
drag, startPoint x: 1054, startPoint y: 583, endPoint x: 1059, endPoint y: 607, distance: 24.9
click at [1054, 584] on section "小計 $565.00 送料 $78.26 税金 $0.00" at bounding box center [1026, 550] width 278 height 100
